Goal: Information Seeking & Learning: Learn about a topic

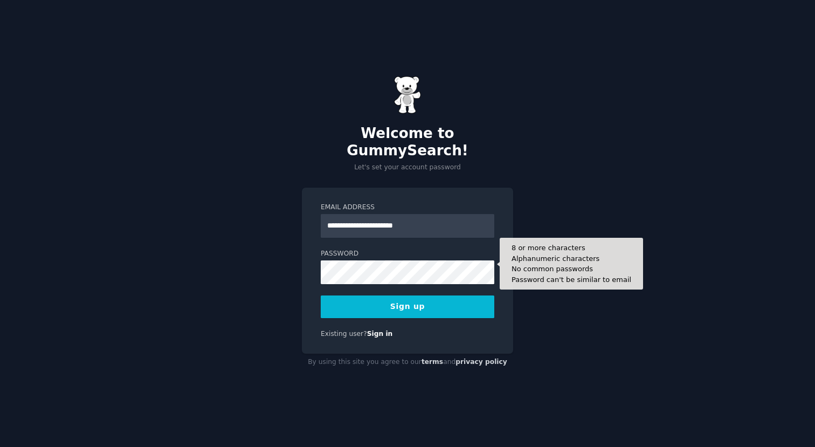
type input "**********"
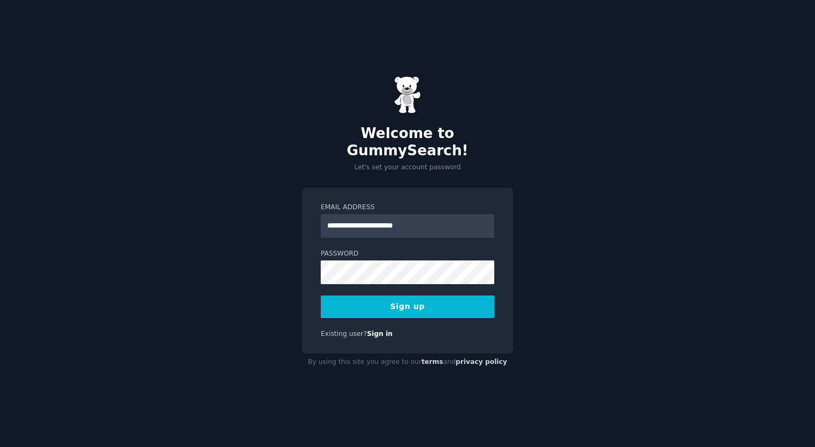
click at [410, 297] on button "Sign up" at bounding box center [408, 306] width 174 height 23
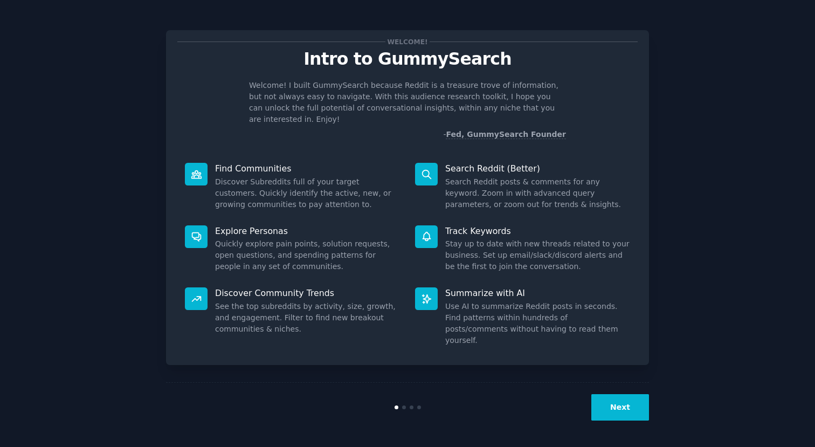
type input "[PERSON_NAME][EMAIL_ADDRESS][DOMAIN_NAME]"
click at [402, 406] on div at bounding box center [407, 407] width 161 height 4
click at [403, 406] on div at bounding box center [404, 407] width 4 height 4
click at [628, 405] on button "Next" at bounding box center [620, 407] width 58 height 26
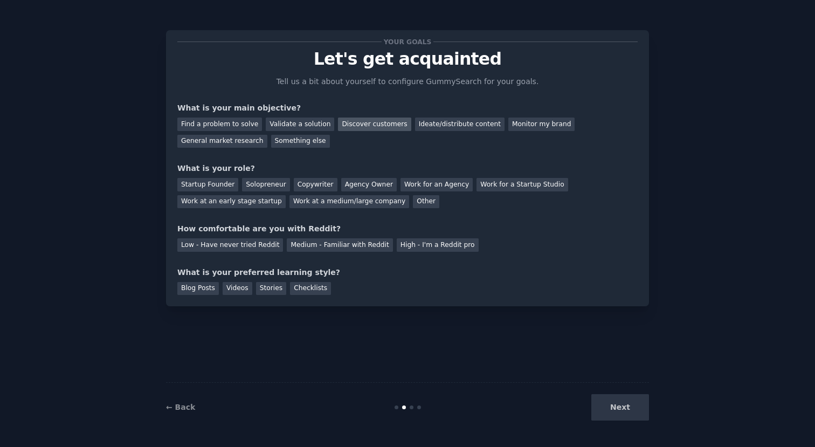
click at [361, 126] on div "Discover customers" at bounding box center [374, 123] width 73 height 13
click at [512, 124] on div "Monitor my brand" at bounding box center [541, 123] width 66 height 13
click at [375, 127] on div "Discover customers" at bounding box center [374, 123] width 73 height 13
click at [308, 179] on div "Copywriter" at bounding box center [316, 184] width 44 height 13
click at [312, 240] on div "Medium - Familiar with Reddit" at bounding box center [340, 244] width 106 height 13
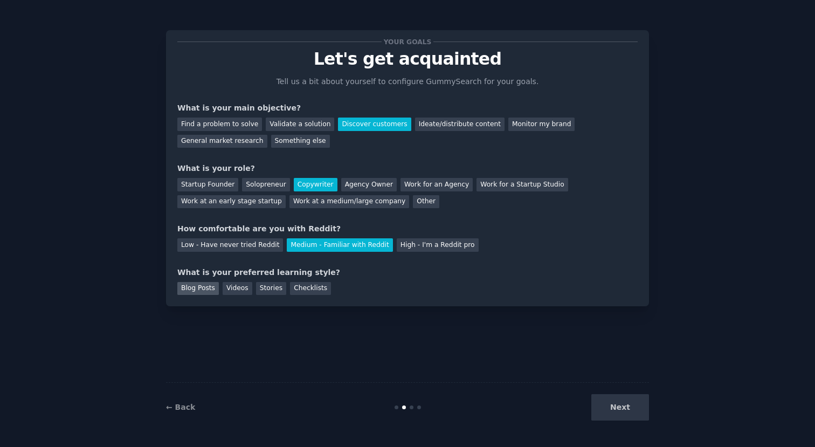
click at [207, 290] on div "Blog Posts" at bounding box center [197, 288] width 41 height 13
click at [246, 286] on div "Videos" at bounding box center [238, 288] width 30 height 13
click at [356, 181] on div "Agency Owner" at bounding box center [369, 184] width 56 height 13
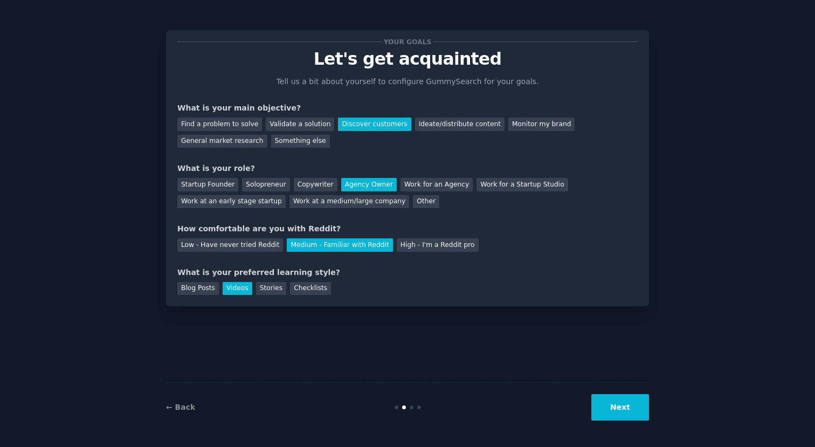
click at [261, 172] on div "What is your role?" at bounding box center [407, 168] width 460 height 11
click at [261, 184] on div "Solopreneur" at bounding box center [265, 184] width 47 height 13
click at [621, 408] on button "Next" at bounding box center [620, 407] width 58 height 26
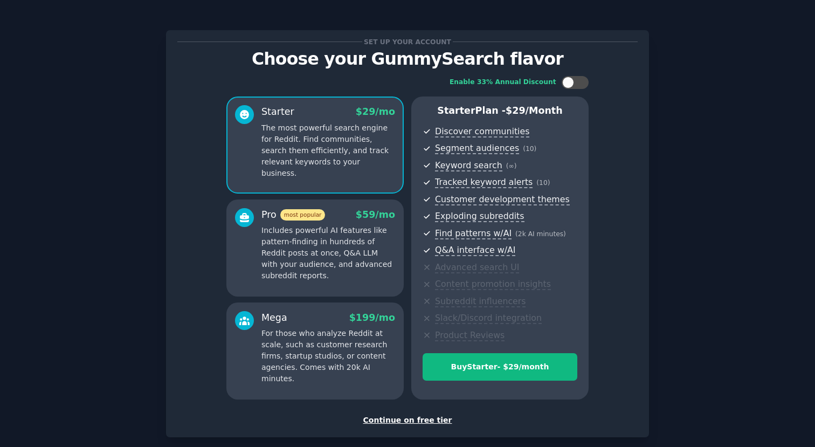
click at [417, 420] on div "Continue on free tier" at bounding box center [407, 419] width 460 height 11
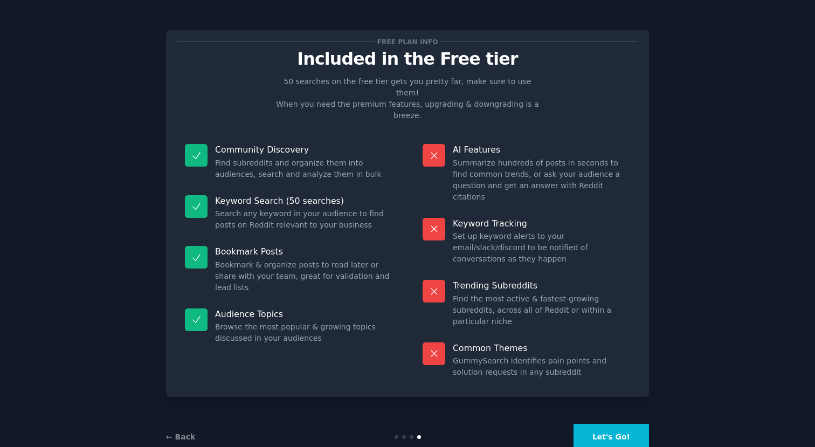
click at [188, 431] on div "← Back" at bounding box center [246, 436] width 161 height 11
click at [181, 432] on link "← Back" at bounding box center [180, 436] width 29 height 9
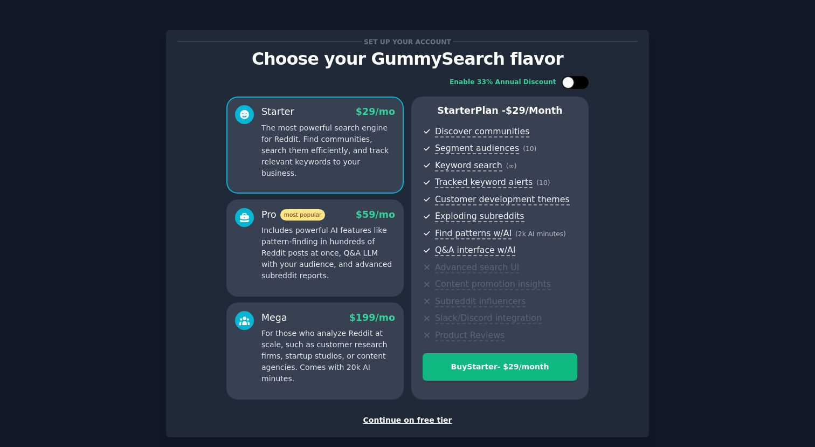
click at [572, 84] on div at bounding box center [575, 82] width 27 height 13
checkbox input "false"
click at [402, 419] on div "Continue on free tier" at bounding box center [407, 419] width 460 height 11
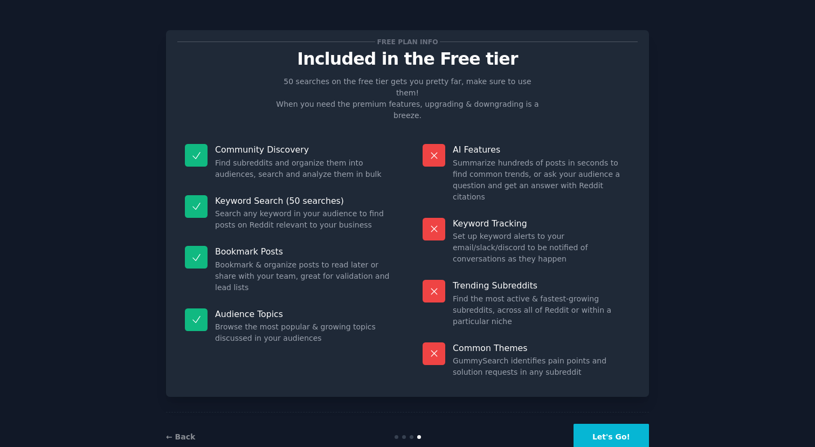
click at [601, 424] on button "Let's Go!" at bounding box center [610, 437] width 75 height 26
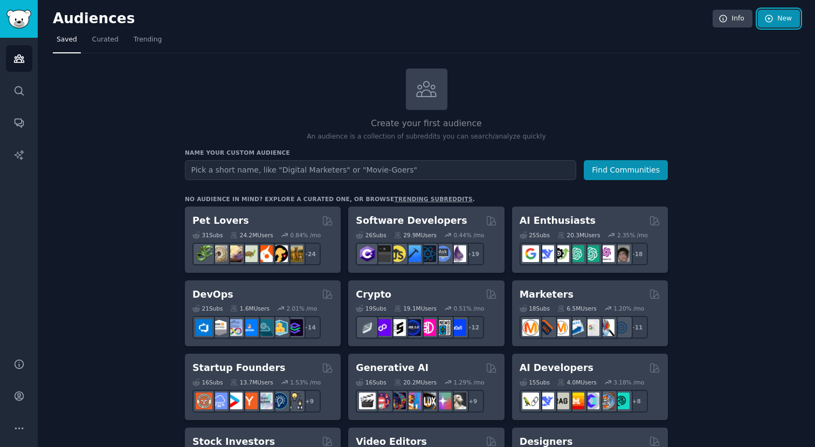
click at [773, 19] on link "New" at bounding box center [779, 19] width 42 height 18
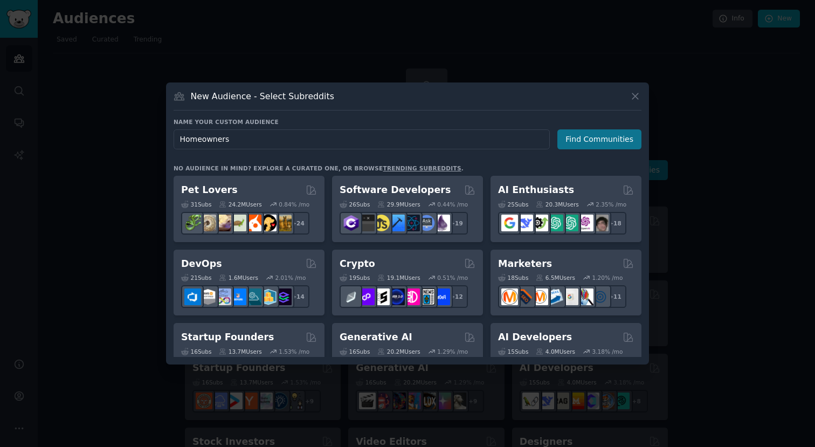
type input "Homeowners"
click at [612, 132] on button "Find Communities" at bounding box center [599, 139] width 84 height 20
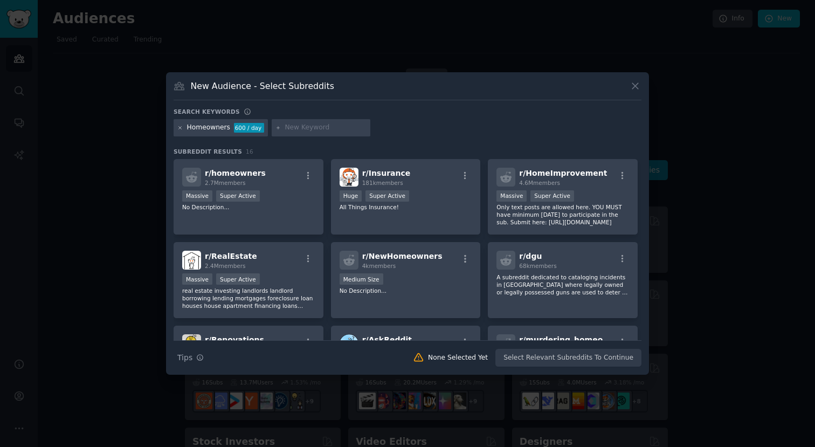
click at [178, 127] on icon at bounding box center [180, 128] width 6 height 6
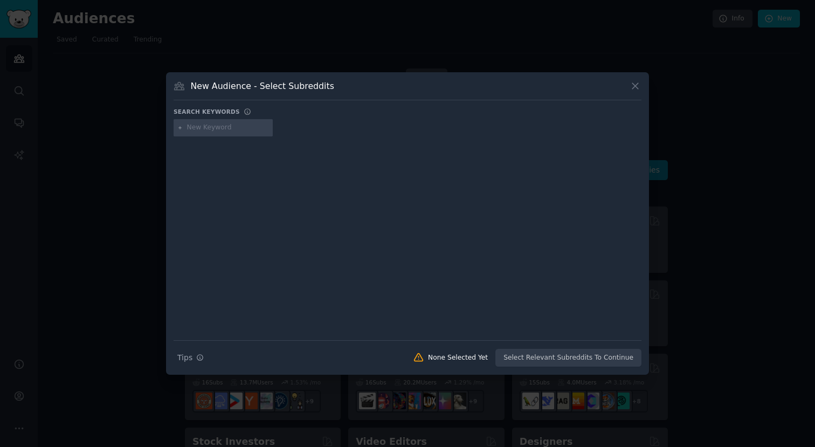
click at [199, 130] on input "text" at bounding box center [228, 128] width 82 height 10
type input "HVAC"
click at [199, 130] on div "HVAC" at bounding box center [196, 128] width 18 height 10
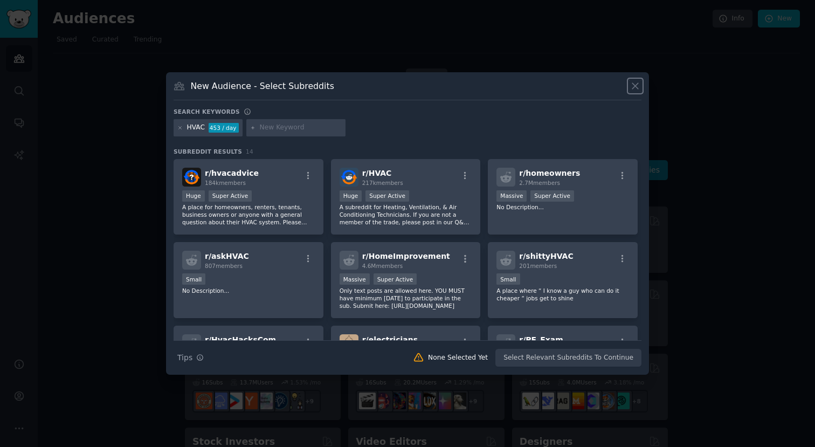
click at [635, 87] on icon at bounding box center [634, 85] width 11 height 11
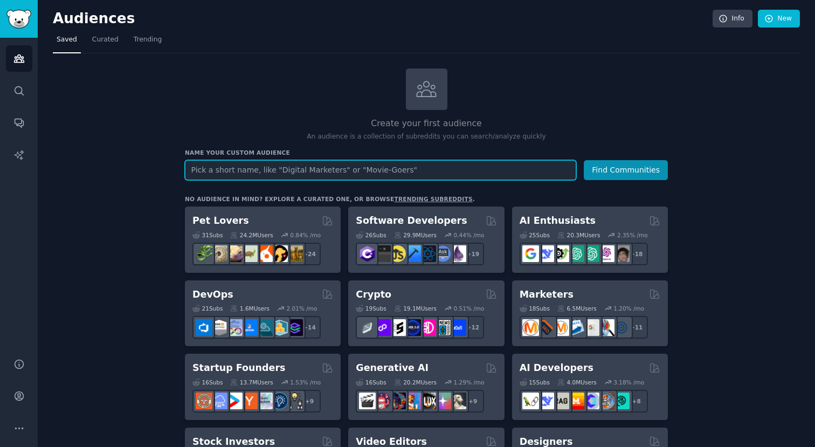
click at [307, 172] on input "text" at bounding box center [380, 170] width 391 height 20
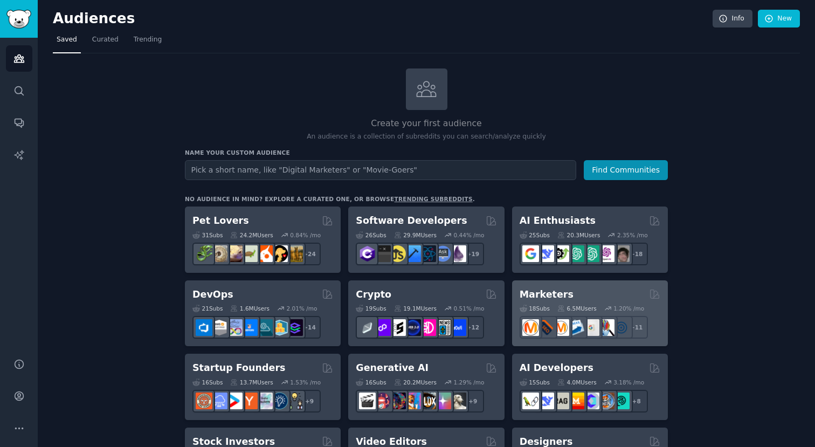
click at [559, 297] on h2 "Marketers" at bounding box center [547, 294] width 54 height 13
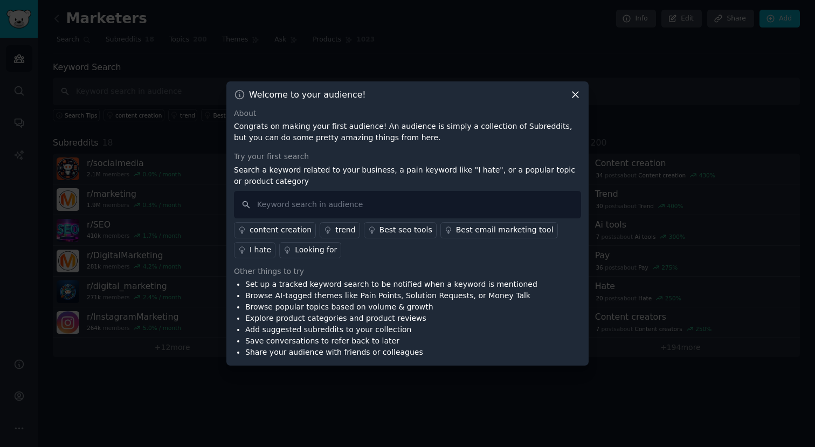
click at [338, 290] on li "Browse AI-tagged themes like Pain Points, Solution Requests, or Money Talk" at bounding box center [391, 295] width 292 height 11
click at [293, 204] on input "text" at bounding box center [407, 204] width 347 height 27
type input "freelance copywriter"
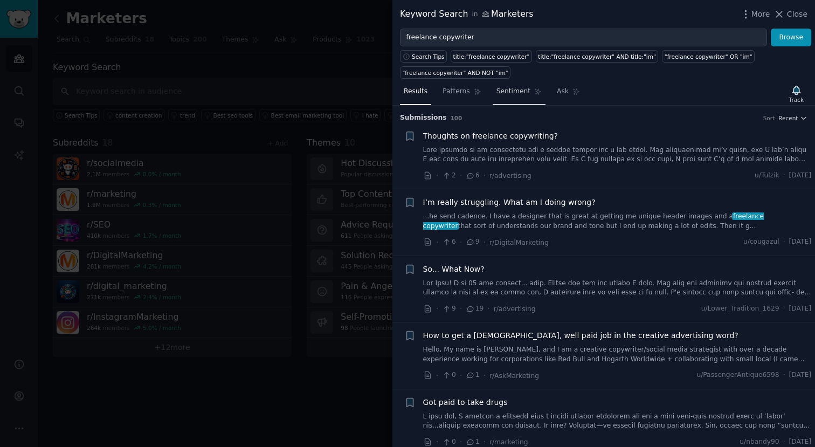
click at [521, 90] on span "Sentiment" at bounding box center [513, 92] width 34 height 10
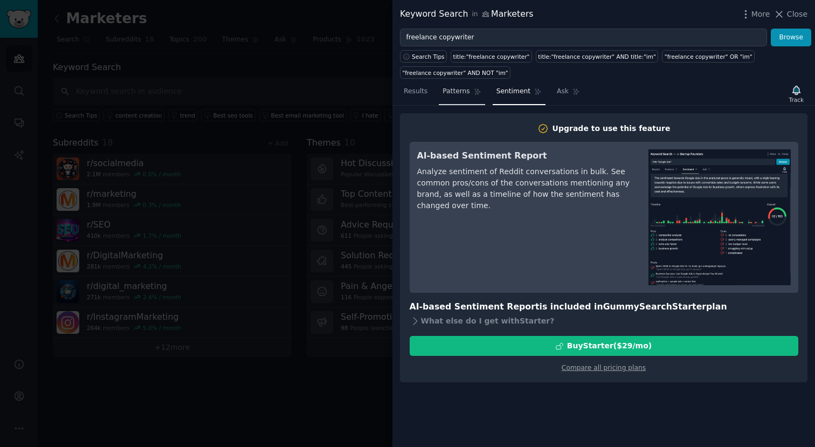
click at [454, 96] on span "Patterns" at bounding box center [455, 92] width 27 height 10
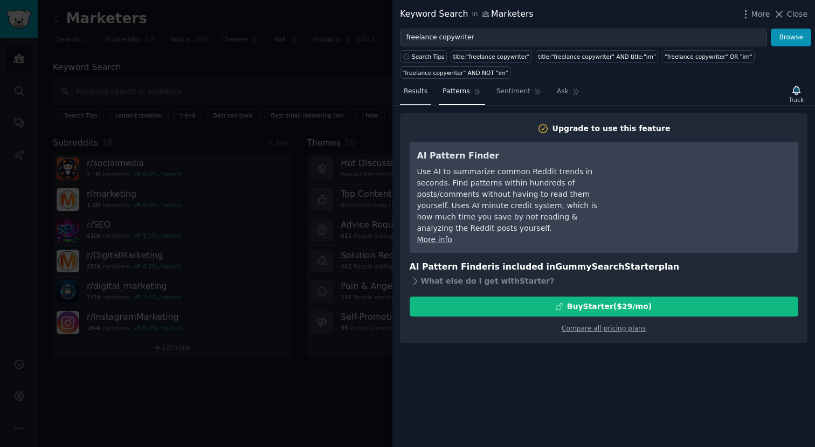
click at [411, 93] on span "Results" at bounding box center [416, 92] width 24 height 10
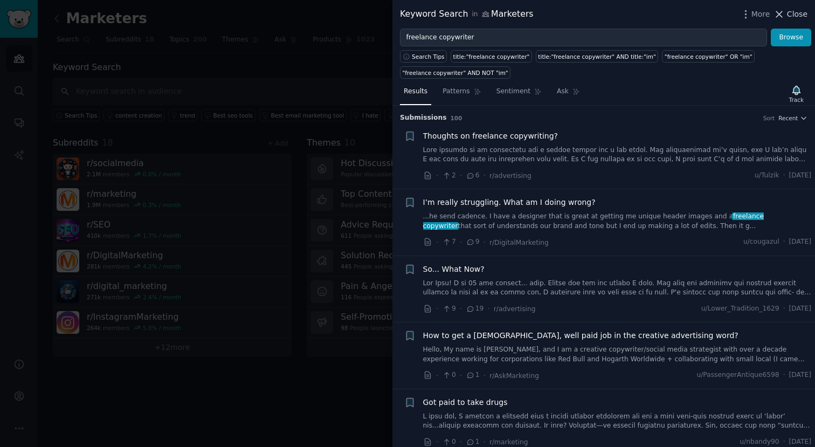
click at [780, 13] on icon at bounding box center [780, 14] width 6 height 6
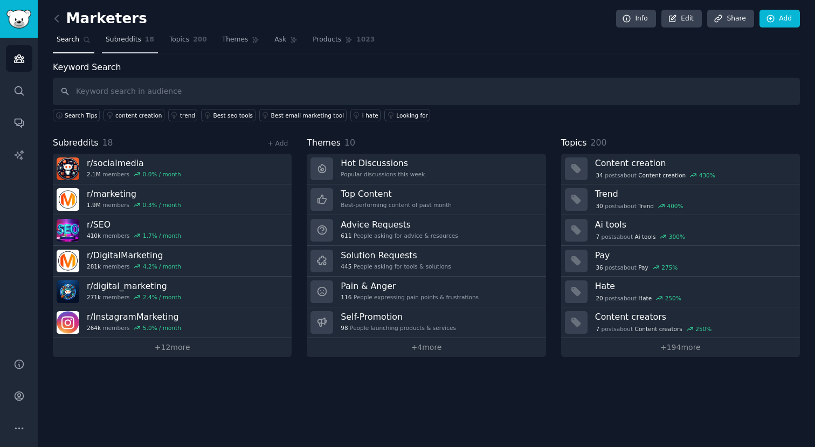
click at [141, 43] on link "Subreddits 18" at bounding box center [130, 42] width 56 height 22
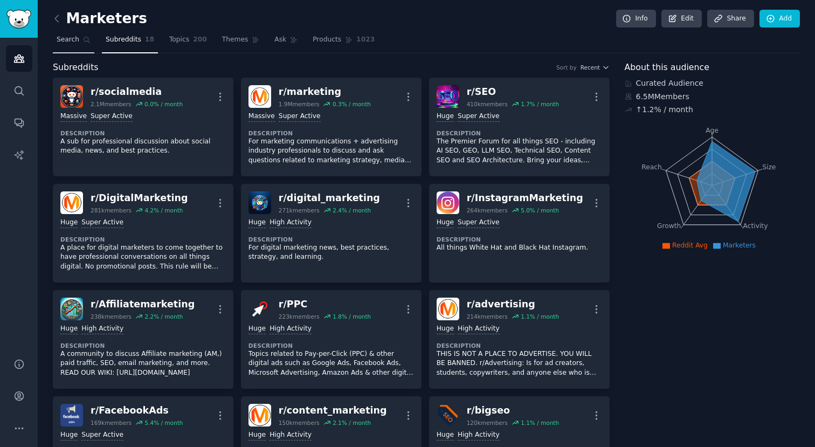
click at [200, 33] on link "Topics 200" at bounding box center [187, 42] width 45 height 22
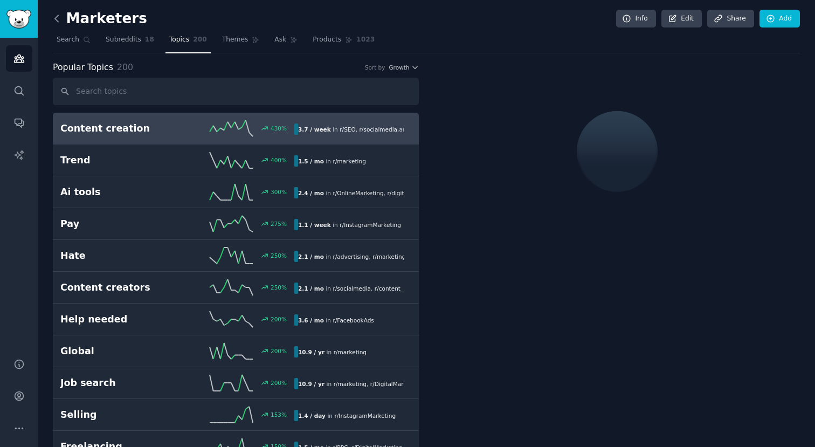
click at [59, 16] on icon at bounding box center [56, 18] width 11 height 11
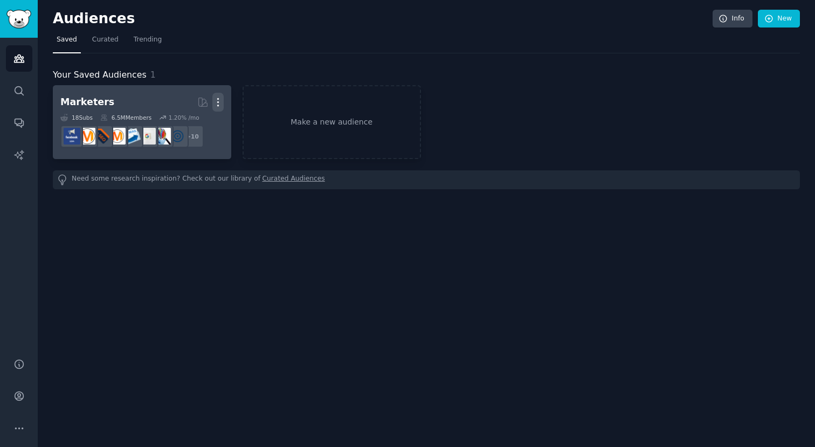
click at [214, 101] on icon "button" at bounding box center [217, 101] width 11 height 11
click at [190, 127] on p "Delete" at bounding box center [188, 124] width 25 height 11
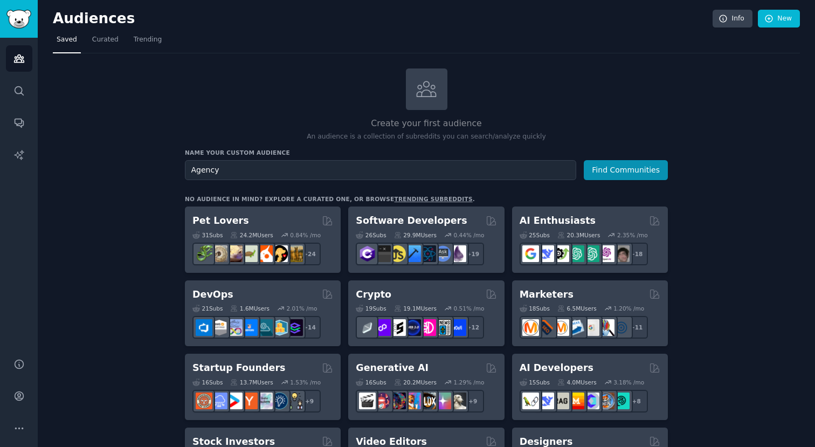
type input "Agency"
click at [584, 160] on button "Find Communities" at bounding box center [626, 170] width 84 height 20
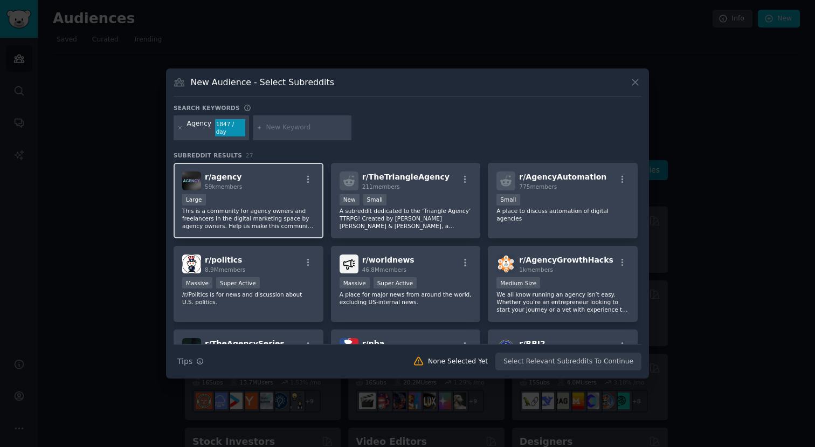
click at [255, 210] on p "This is a community for agency owners and freelancers in the digital marketing …" at bounding box center [248, 218] width 133 height 23
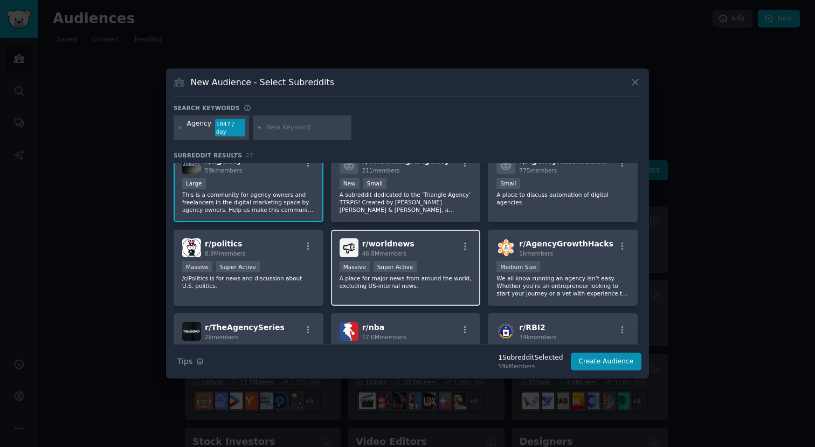
scroll to position [33, 0]
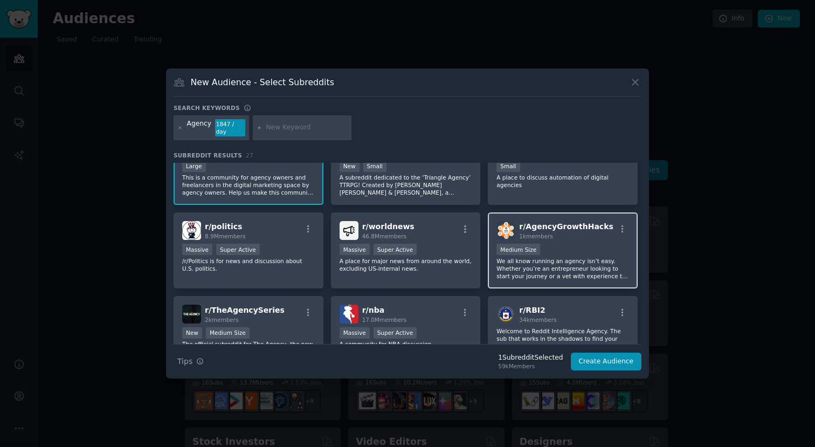
click at [563, 266] on p "We all know running an agency isn’t easy. Whether you’re an entrepreneur lookin…" at bounding box center [562, 268] width 133 height 23
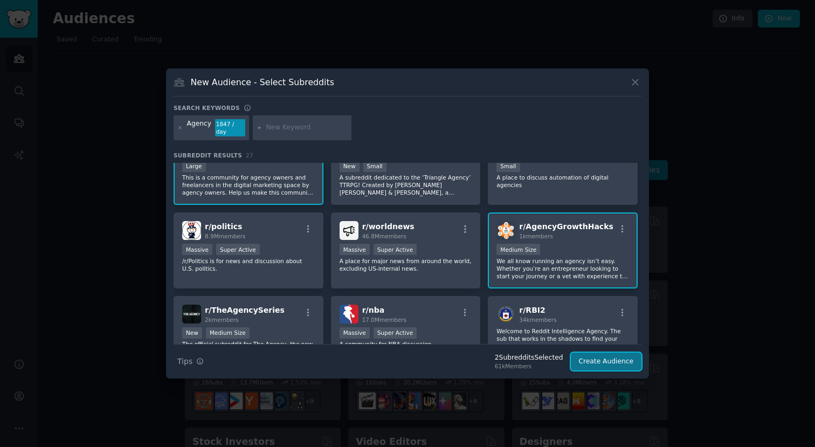
click at [599, 359] on button "Create Audience" at bounding box center [606, 361] width 71 height 18
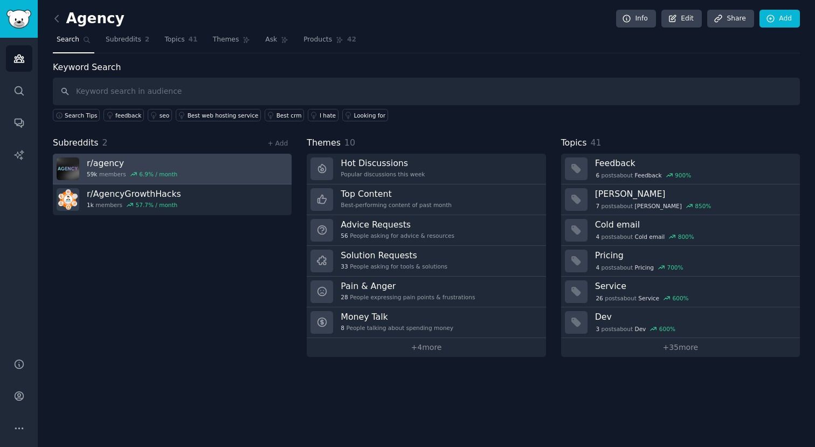
click at [156, 165] on h3 "r/ agency" at bounding box center [132, 162] width 91 height 11
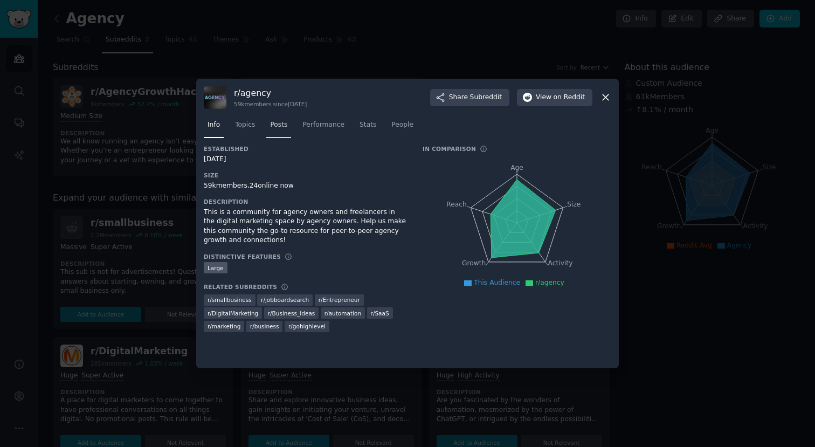
click at [280, 124] on span "Posts" at bounding box center [278, 125] width 17 height 10
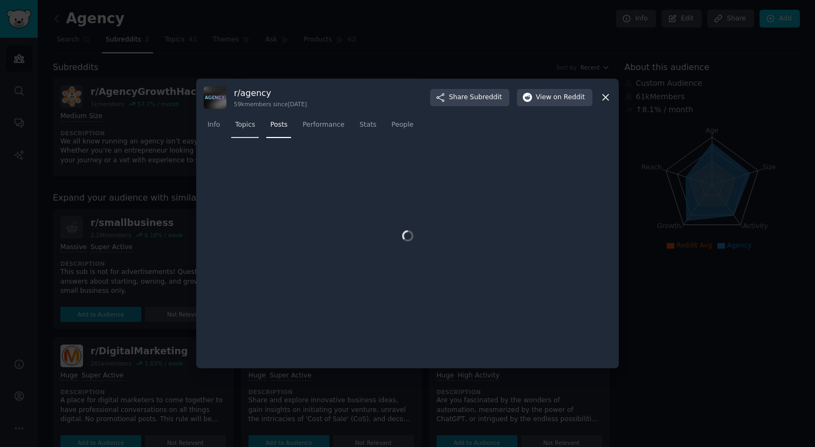
click at [242, 124] on span "Topics" at bounding box center [245, 125] width 20 height 10
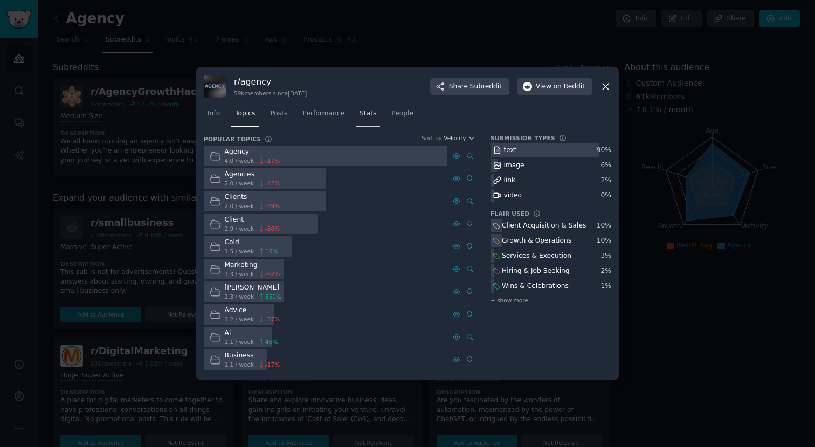
click at [371, 115] on span "Stats" at bounding box center [367, 114] width 17 height 10
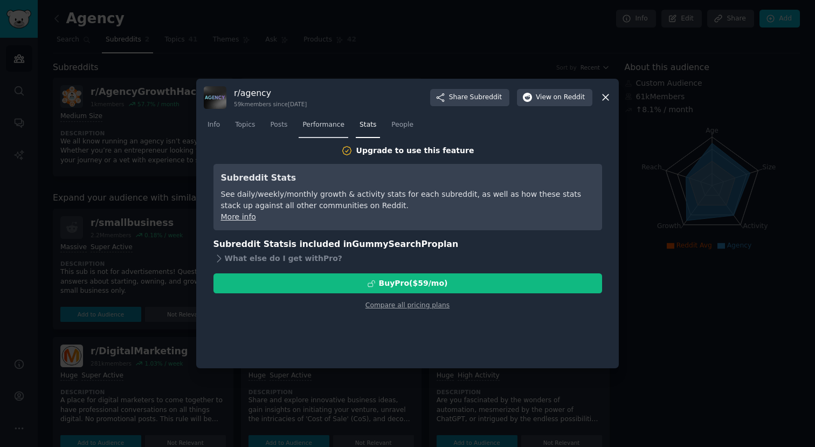
click at [335, 122] on span "Performance" at bounding box center [323, 125] width 42 height 10
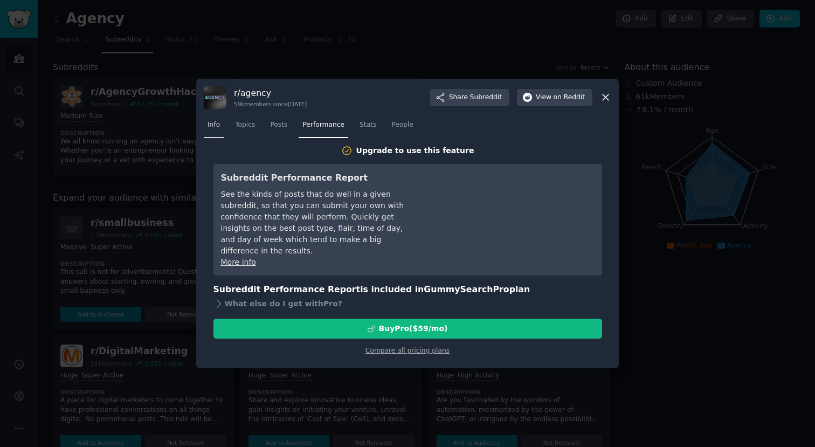
click at [220, 120] on link "Info" at bounding box center [214, 127] width 20 height 22
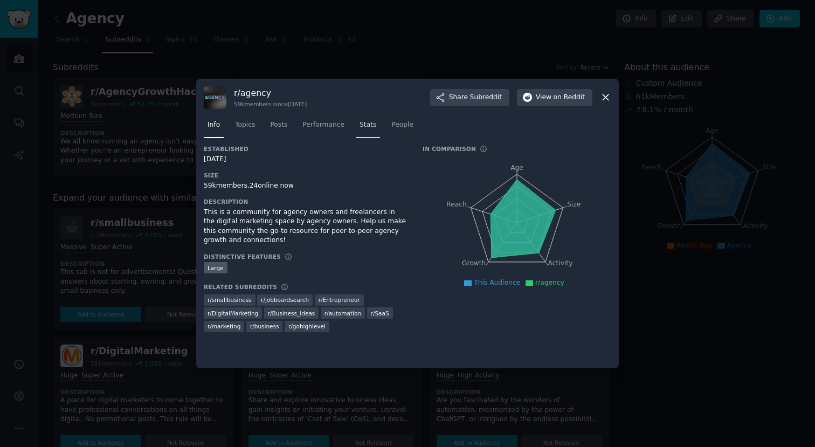
click at [372, 124] on span "Stats" at bounding box center [367, 125] width 17 height 10
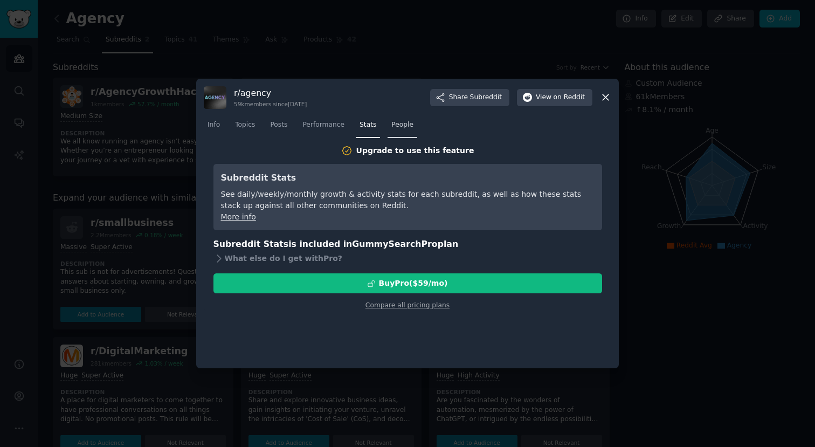
click at [403, 125] on span "People" at bounding box center [402, 125] width 22 height 10
click at [274, 126] on span "Posts" at bounding box center [278, 125] width 17 height 10
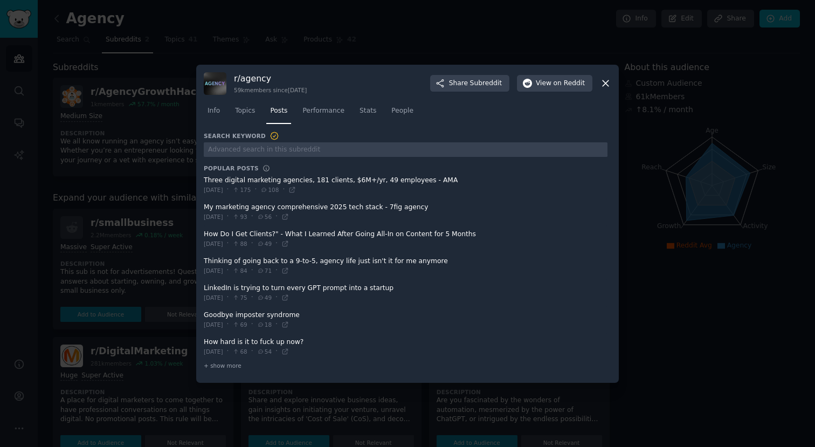
click at [243, 126] on div "Info Topics Posts Performance Stats People" at bounding box center [407, 113] width 407 height 37
click at [244, 118] on link "Topics" at bounding box center [244, 113] width 27 height 22
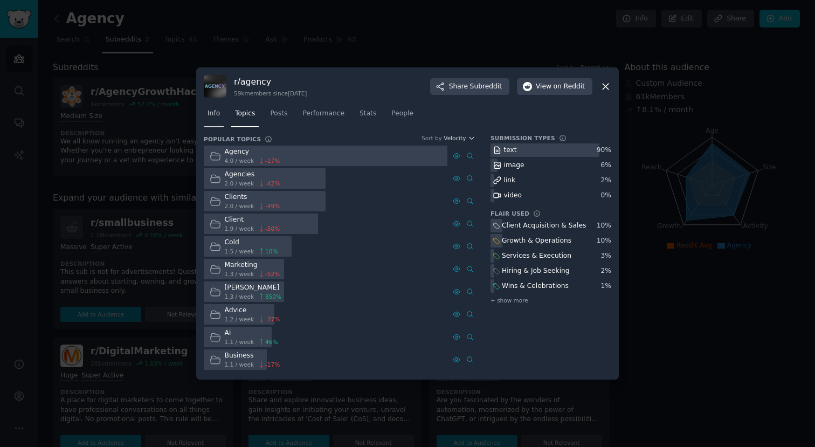
click at [212, 122] on link "Info" at bounding box center [214, 116] width 20 height 22
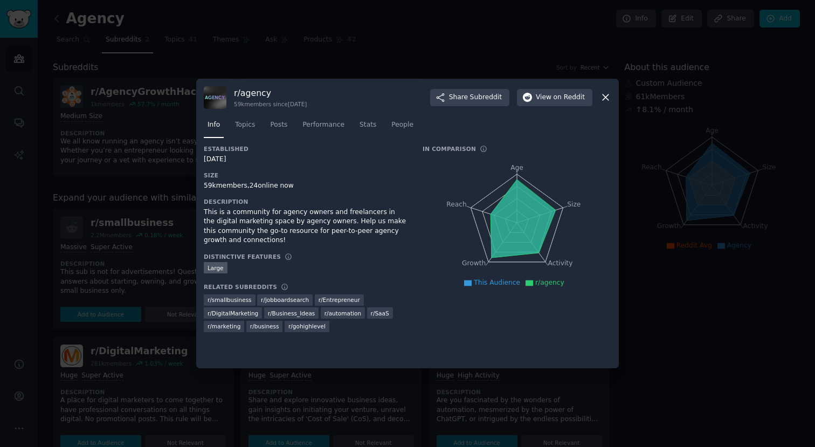
click at [603, 96] on icon at bounding box center [605, 97] width 11 height 11
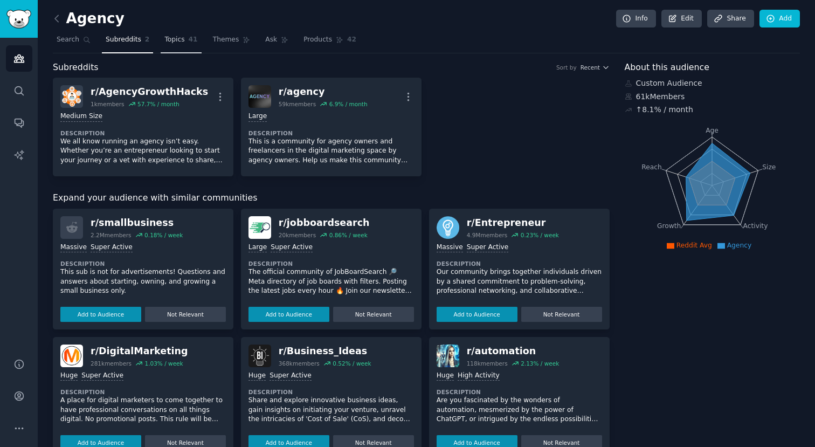
click at [183, 40] on span "Topics" at bounding box center [174, 40] width 20 height 10
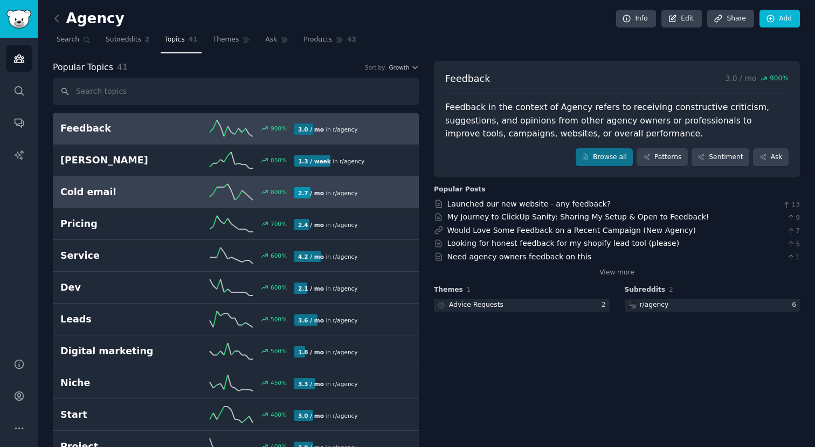
click at [146, 191] on h2 "Cold email" at bounding box center [118, 191] width 117 height 13
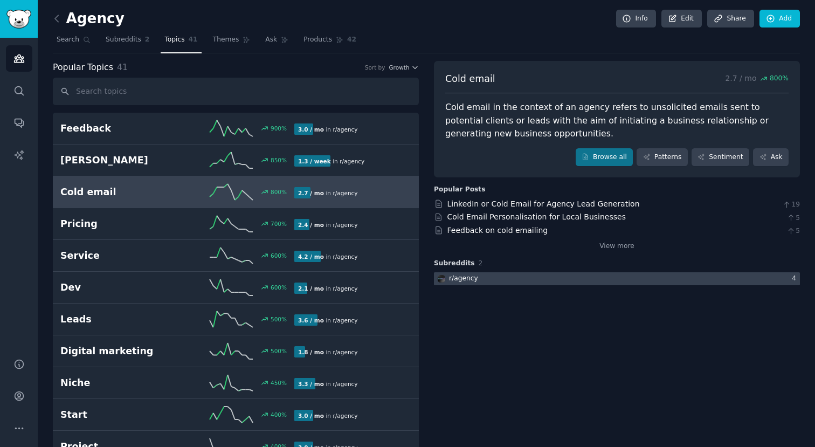
click at [457, 280] on div "r/ agency" at bounding box center [463, 279] width 29 height 10
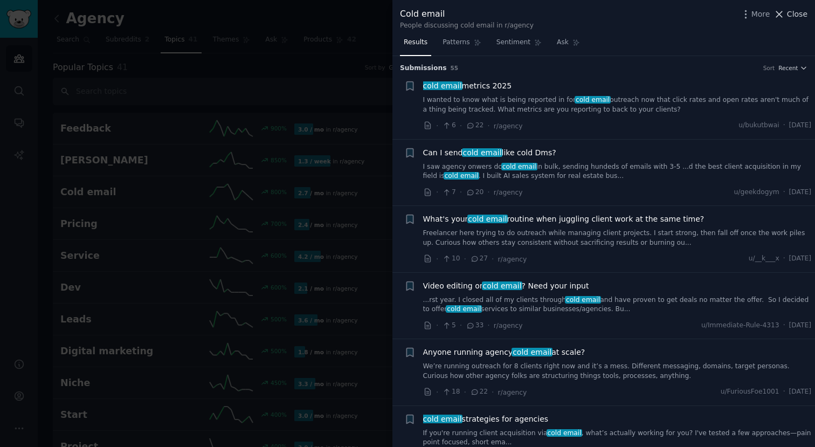
click at [788, 15] on span "Close" at bounding box center [797, 14] width 20 height 11
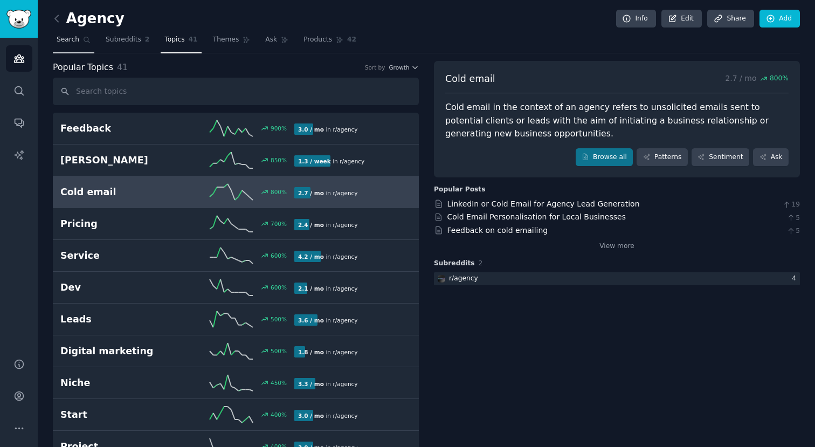
click at [84, 36] on icon at bounding box center [87, 40] width 8 height 8
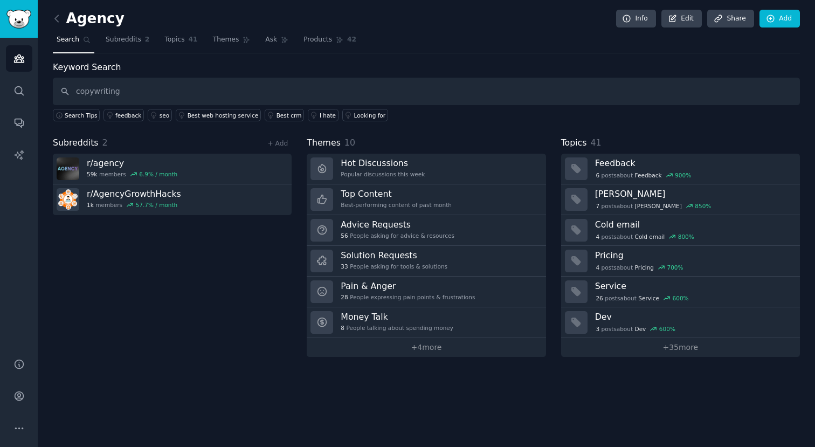
type input "copywriting"
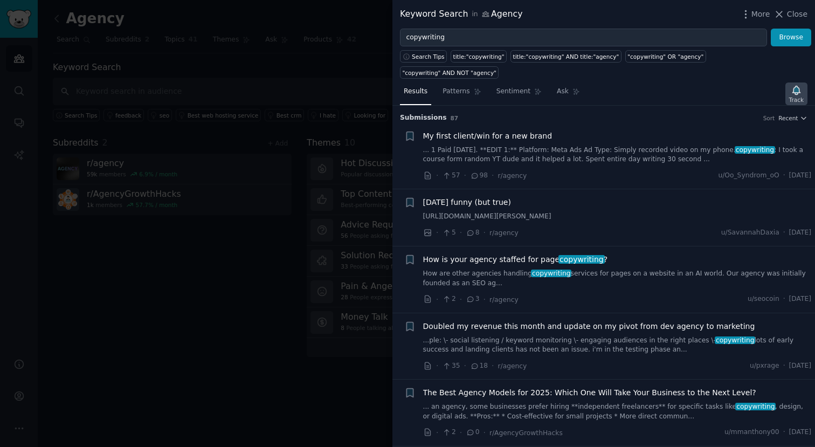
click at [798, 85] on icon "button" at bounding box center [796, 90] width 11 height 11
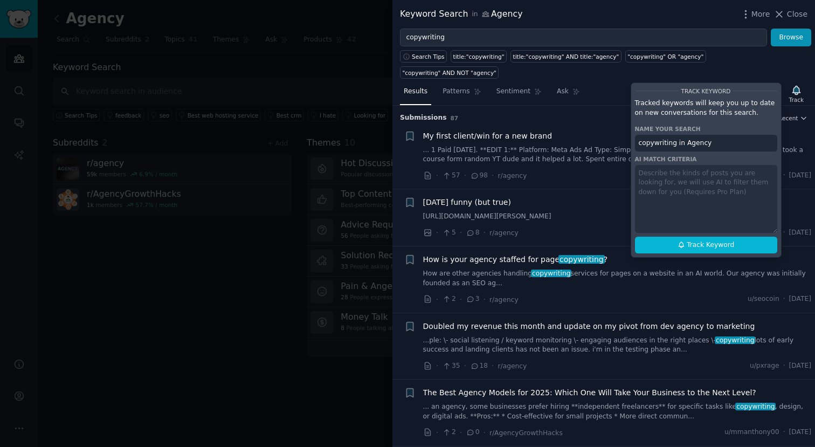
click at [701, 180] on div "Track Keyword Tracked keywords will keep you up to date on new conversations fo…" at bounding box center [706, 169] width 151 height 175
click at [693, 170] on div "Track Keyword Tracked keywords will keep you up to date on new conversations fo…" at bounding box center [706, 169] width 151 height 175
click at [720, 135] on input "copywriting in Agency" at bounding box center [706, 143] width 142 height 17
click at [702, 240] on span "Track Keyword" at bounding box center [710, 245] width 47 height 10
type input "copywriting in Agency"
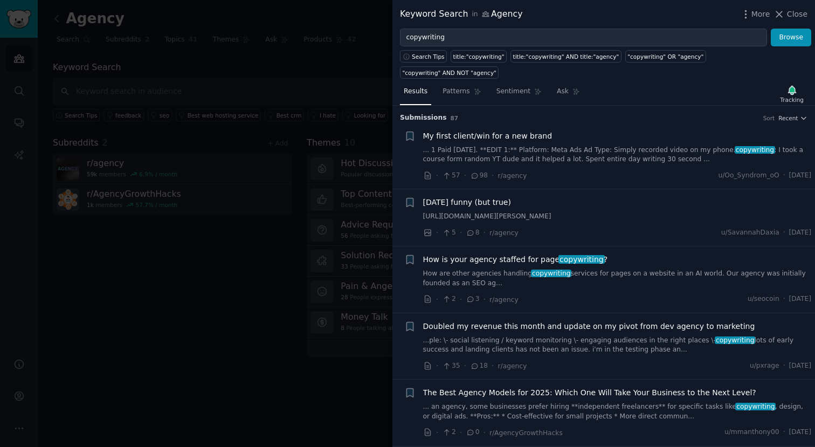
click at [475, 254] on span "How is your agency staffed for page copywriting ?" at bounding box center [515, 259] width 185 height 11
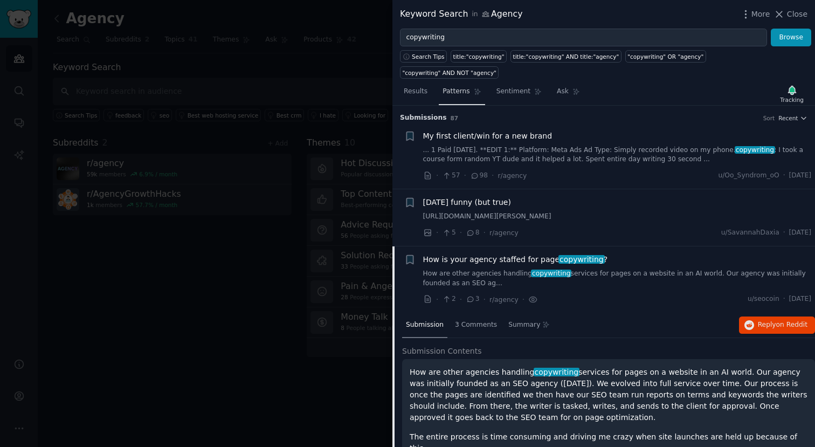
click at [450, 87] on span "Patterns" at bounding box center [455, 92] width 27 height 10
